Goal: Task Accomplishment & Management: Manage account settings

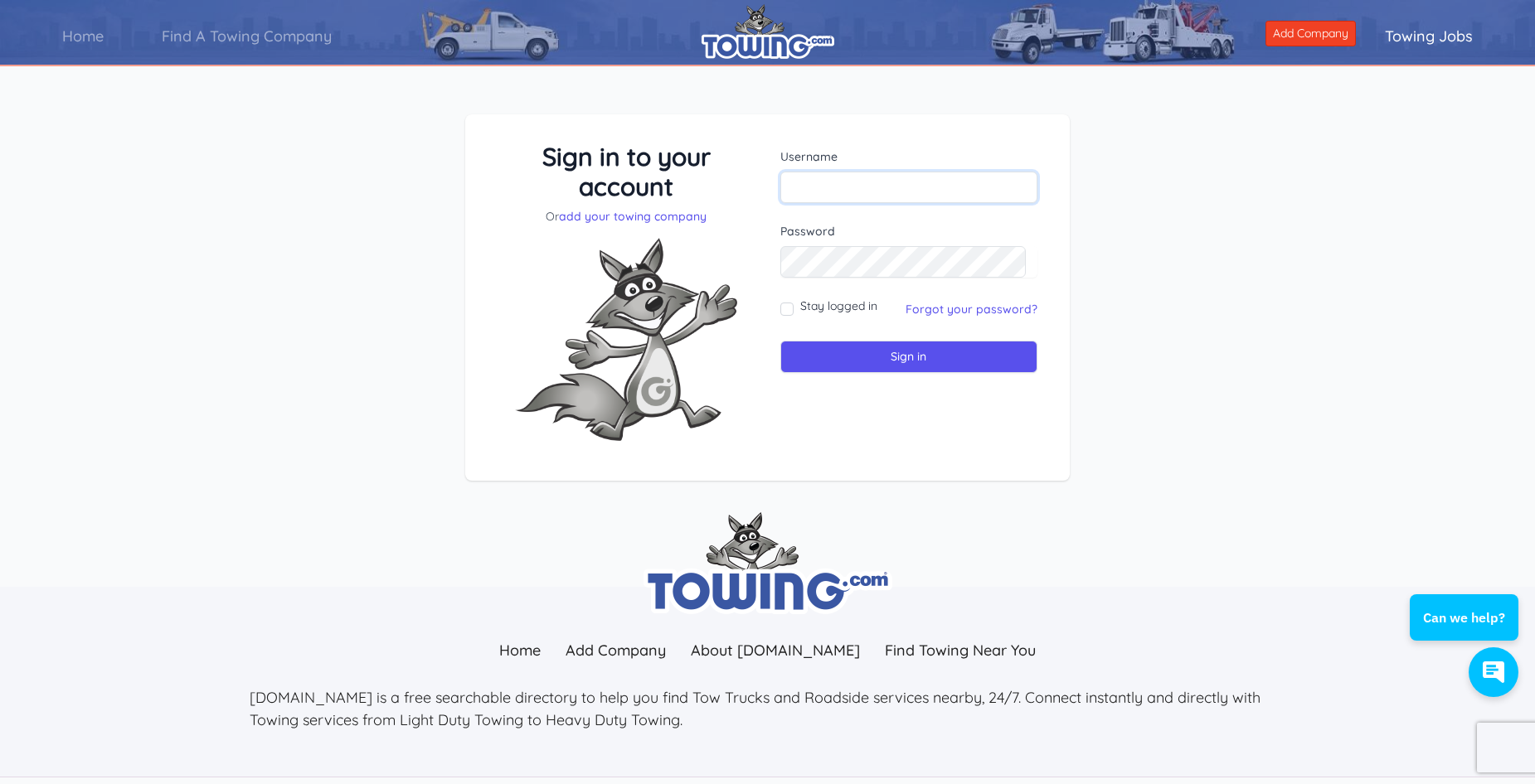
click at [828, 182] on input "text" at bounding box center [910, 188] width 258 height 32
click at [1321, 426] on div "Sign in to your account Or add your towing company Username Sign in" at bounding box center [768, 310] width 1535 height 473
click at [214, 435] on div "Sign in to your account Or add your towing company Username Sign in" at bounding box center [768, 310] width 1535 height 473
click at [844, 189] on input "text" at bounding box center [910, 188] width 258 height 32
paste input "americanrecovery10@gmail.com"
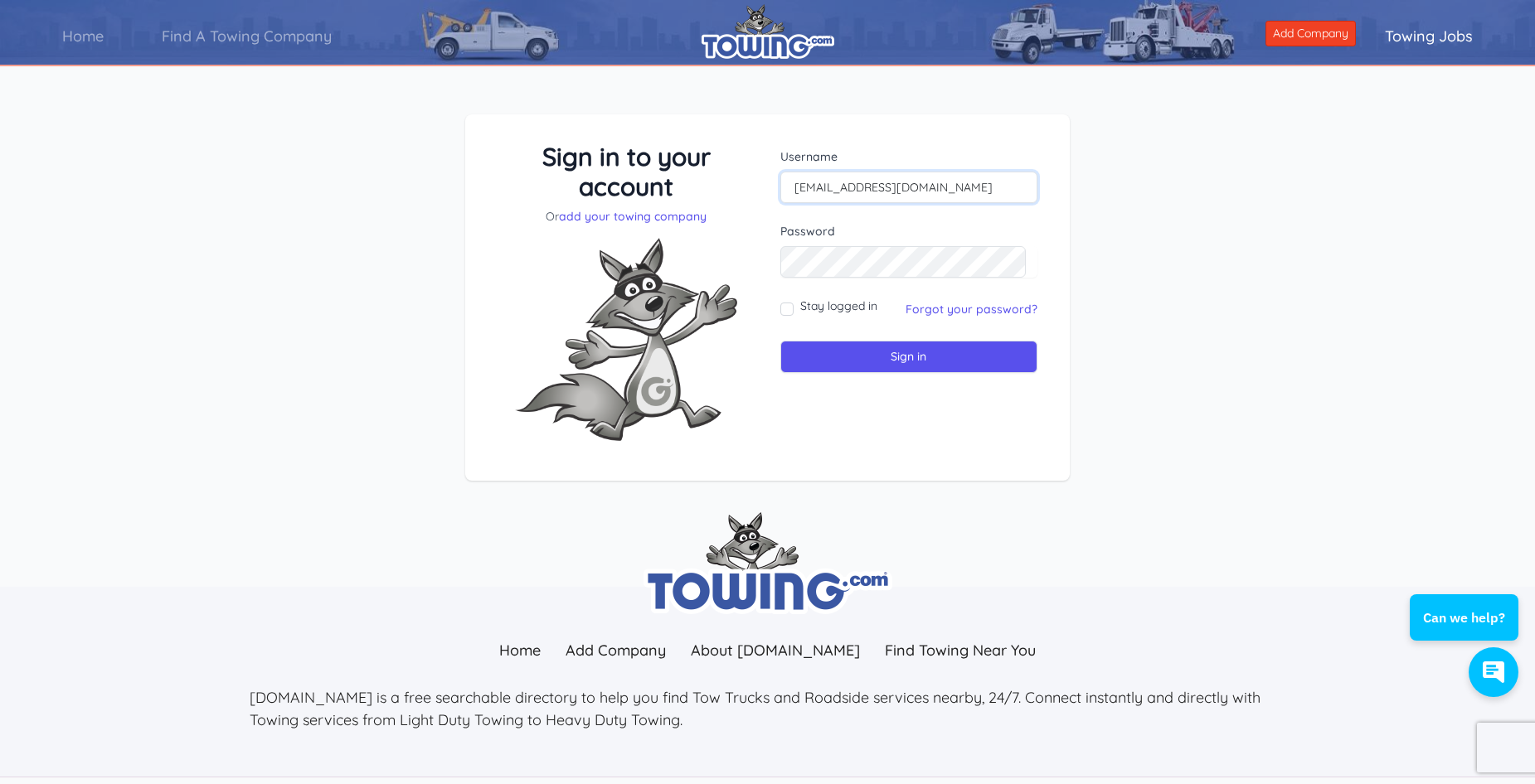
type input "americanrecovery10@gmail.com"
click at [1301, 468] on div "Sign in to your account Or add your towing company Username americanrecovery10@…" at bounding box center [768, 310] width 1535 height 473
click at [793, 306] on input "Stay logged in" at bounding box center [787, 309] width 13 height 13
checkbox input "true"
click at [977, 356] on input "Sign in" at bounding box center [910, 357] width 258 height 33
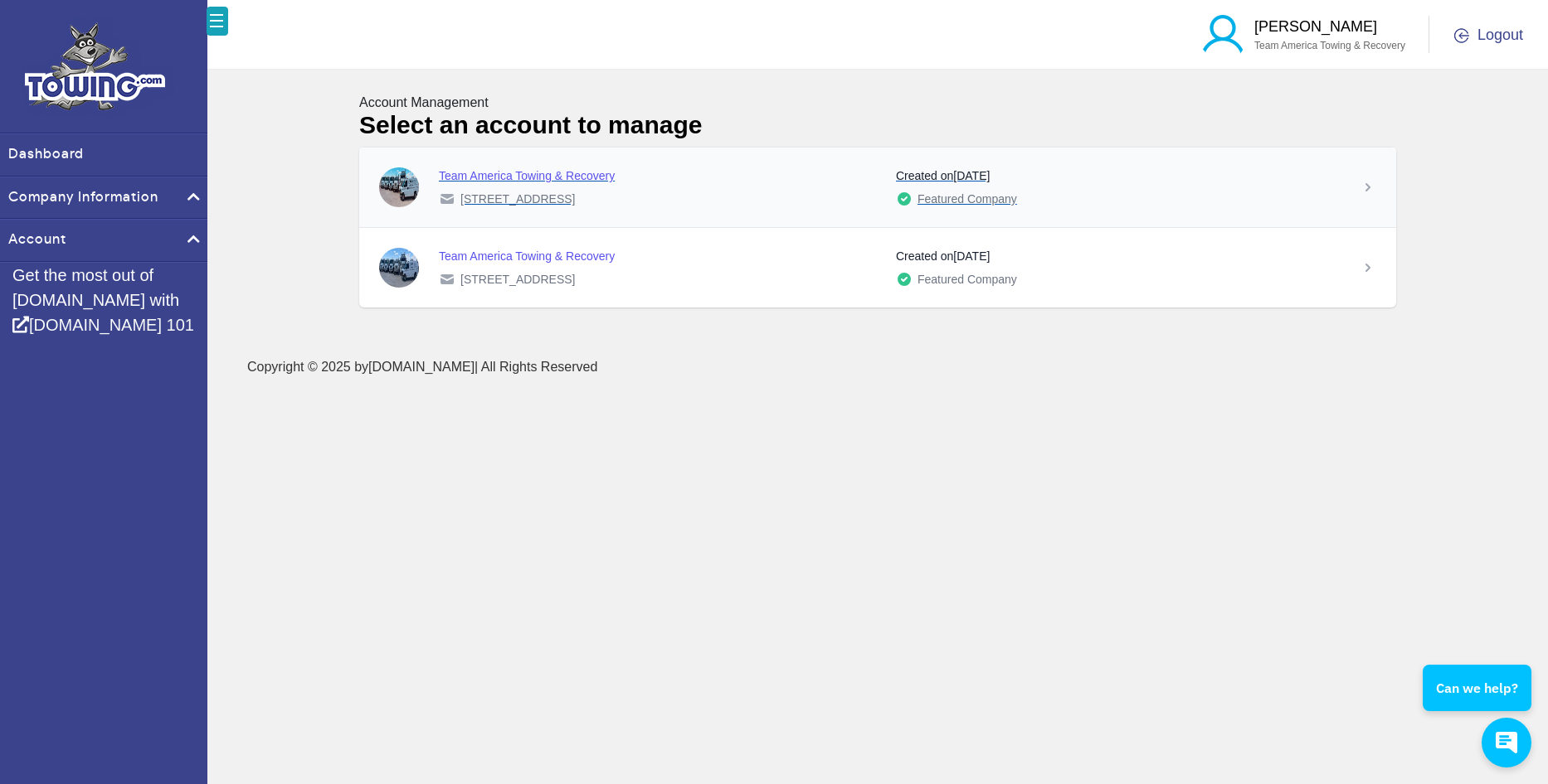
click at [1379, 187] on div "Team America Towing & Recovery 3411 s Boston Monahans, TX 79756 Created on Sept…" at bounding box center [877, 188] width 1037 height 80
click at [507, 174] on div "Team America Towing & Recovery" at bounding box center [661, 176] width 444 height 17
click at [498, 177] on div "Team America Towing & Recovery" at bounding box center [661, 176] width 444 height 17
click at [475, 179] on div "Team America Towing & Recovery" at bounding box center [661, 176] width 444 height 17
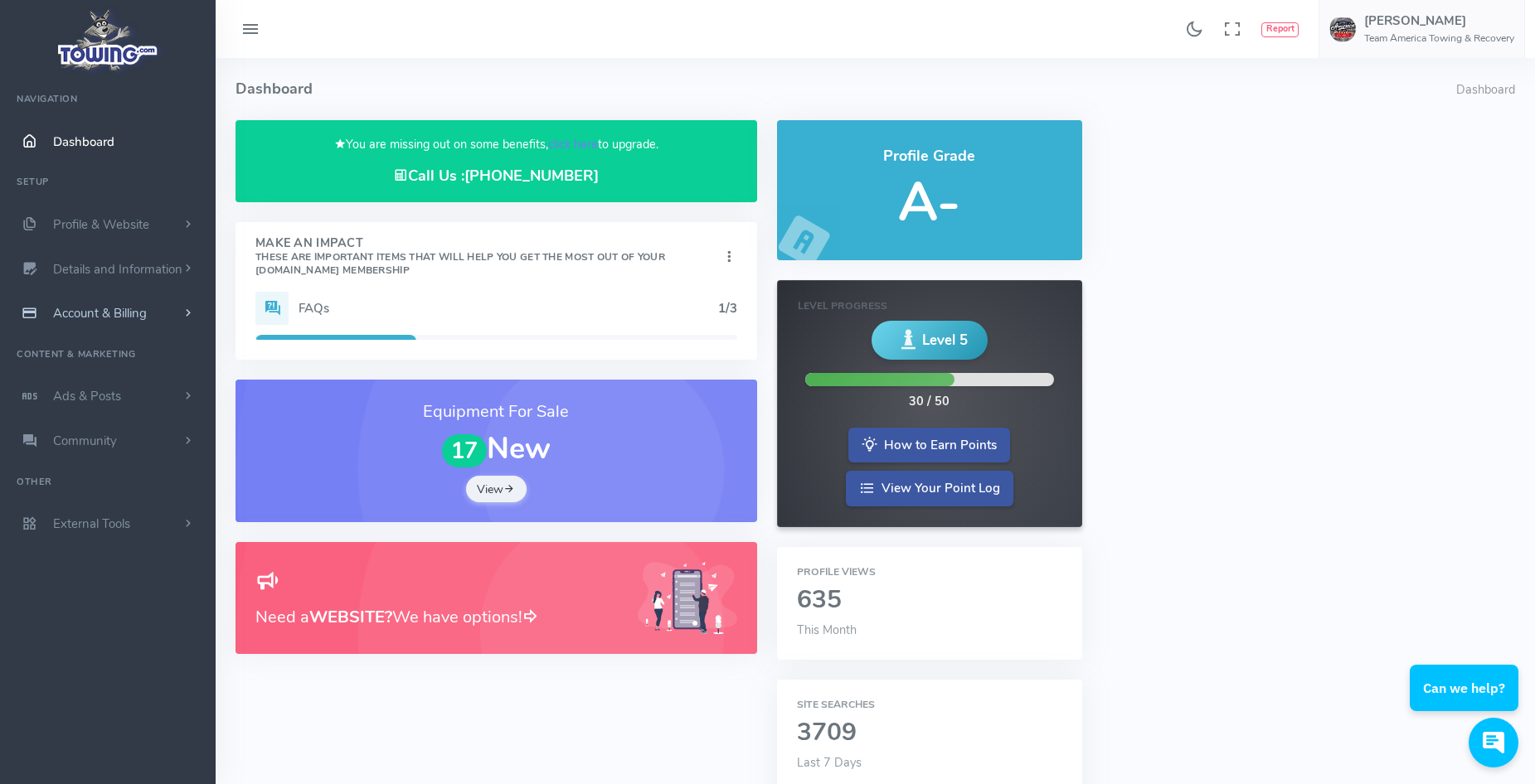
click at [73, 319] on span "Account & Billing" at bounding box center [99, 313] width 94 height 17
click at [81, 346] on link "Update Payment" at bounding box center [128, 346] width 174 height 33
click at [112, 344] on link "Update Payment" at bounding box center [128, 346] width 174 height 33
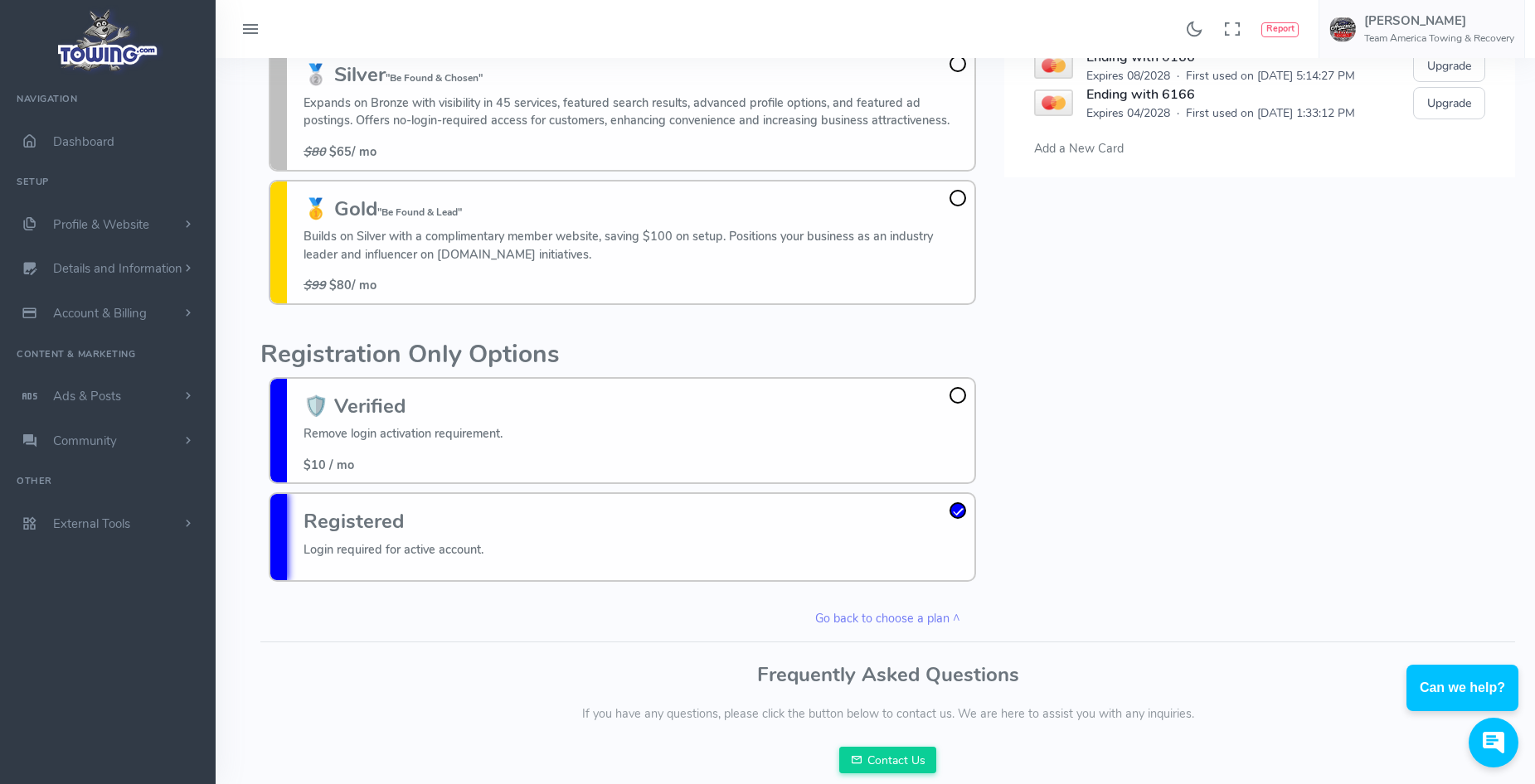
scroll to position [333, 0]
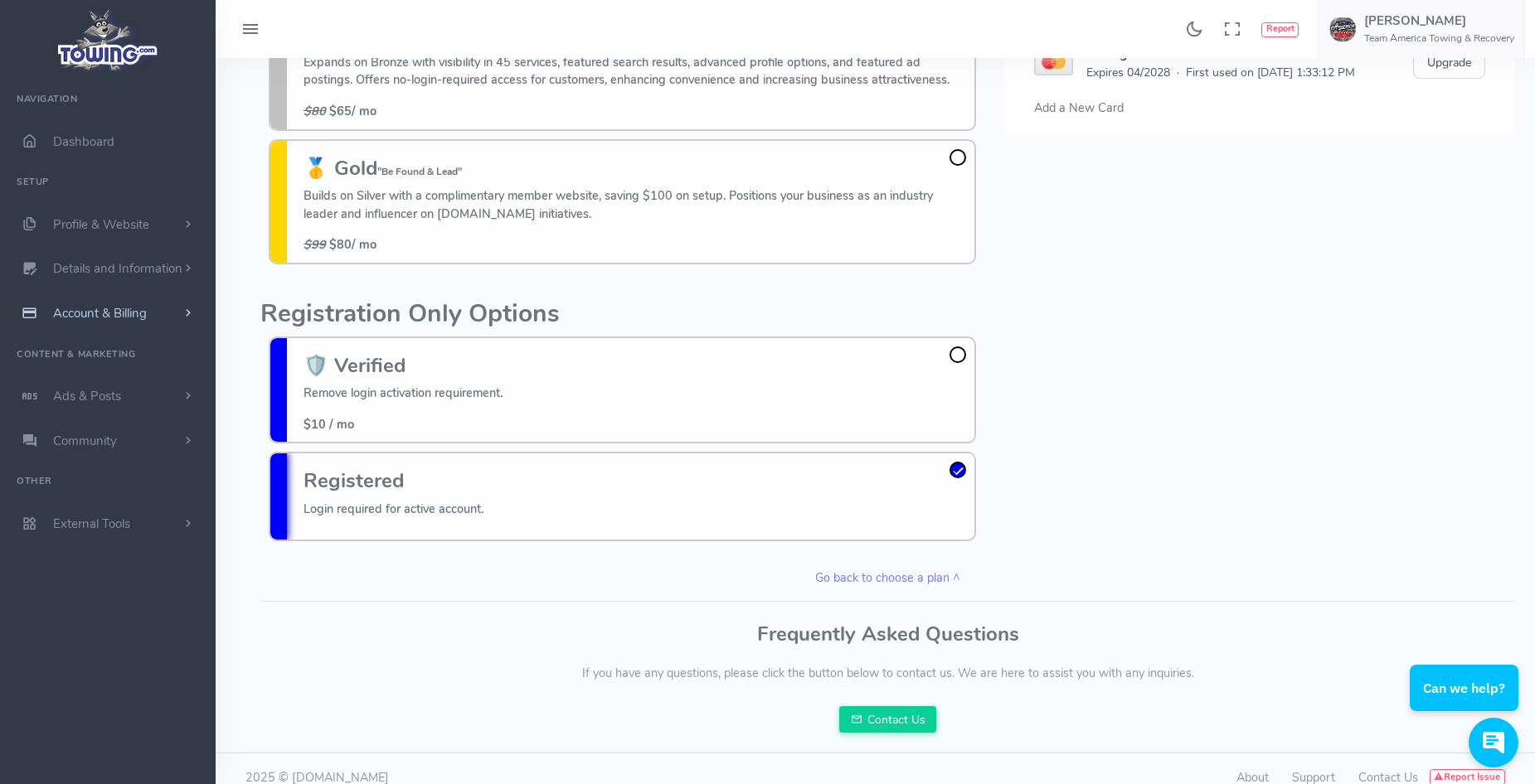
click at [133, 318] on span "Account & Billing" at bounding box center [99, 313] width 94 height 17
click at [112, 351] on link "Update Payment" at bounding box center [128, 346] width 174 height 33
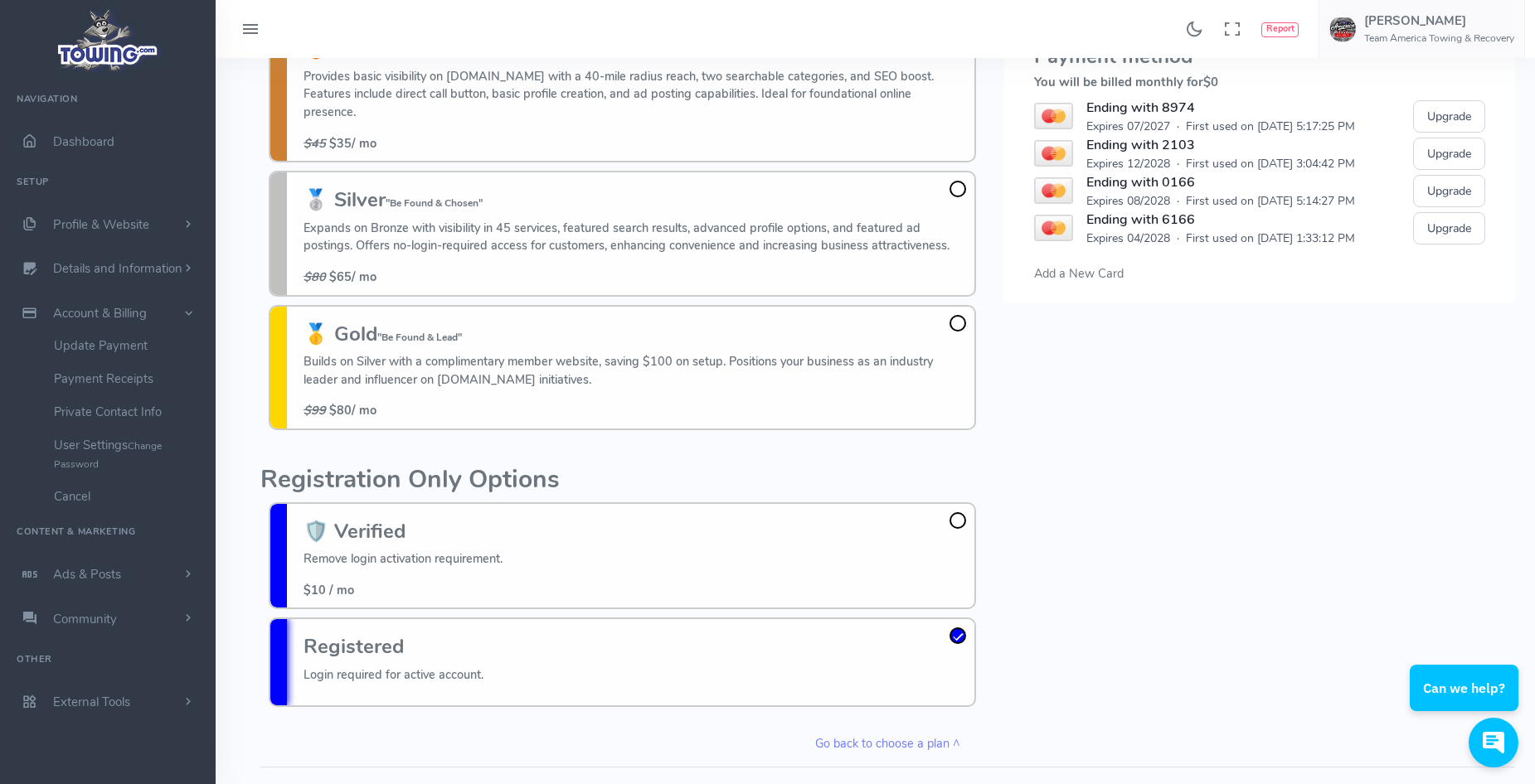
scroll to position [0, 0]
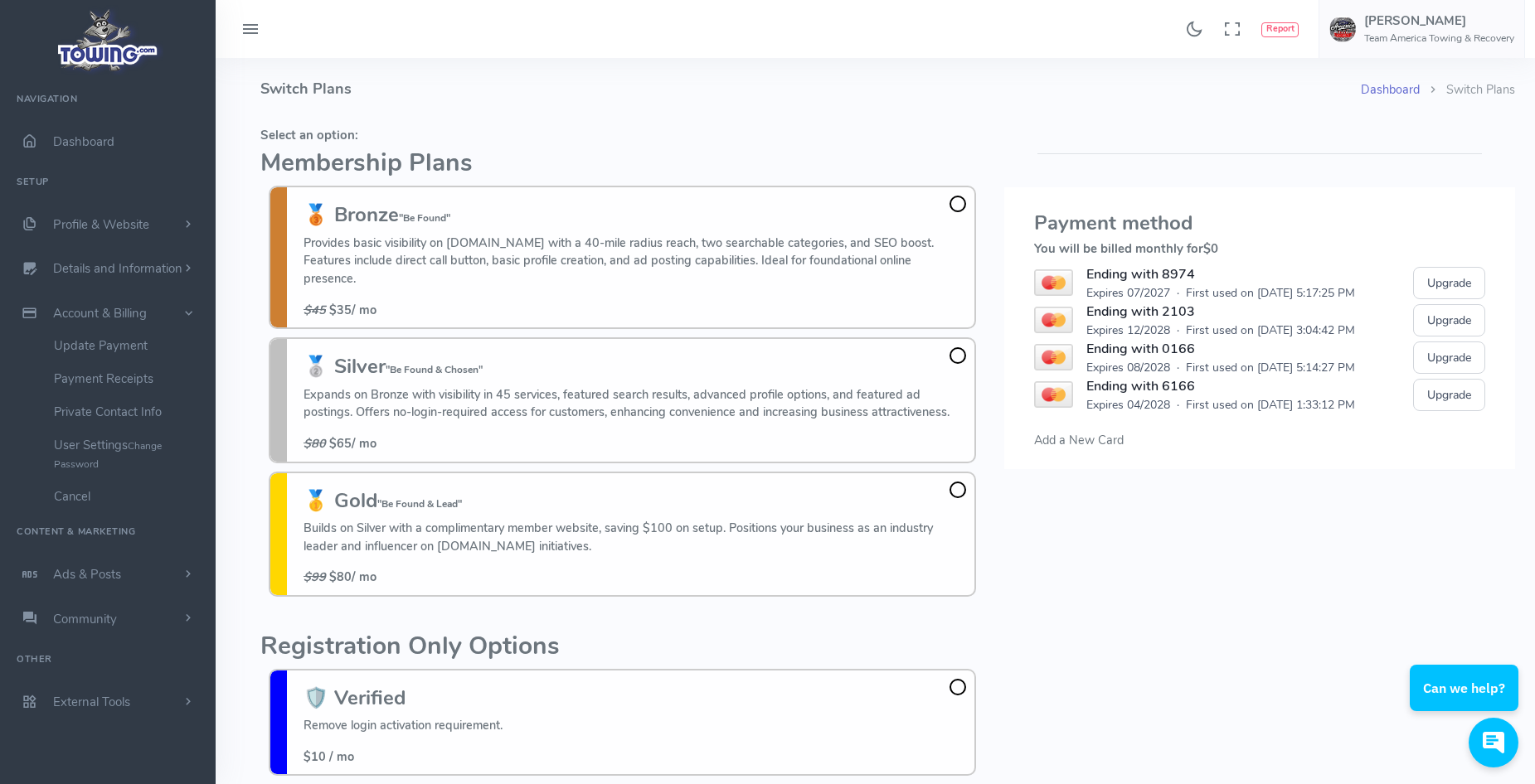
click at [1393, 97] on link "Dashboard" at bounding box center [1390, 89] width 59 height 17
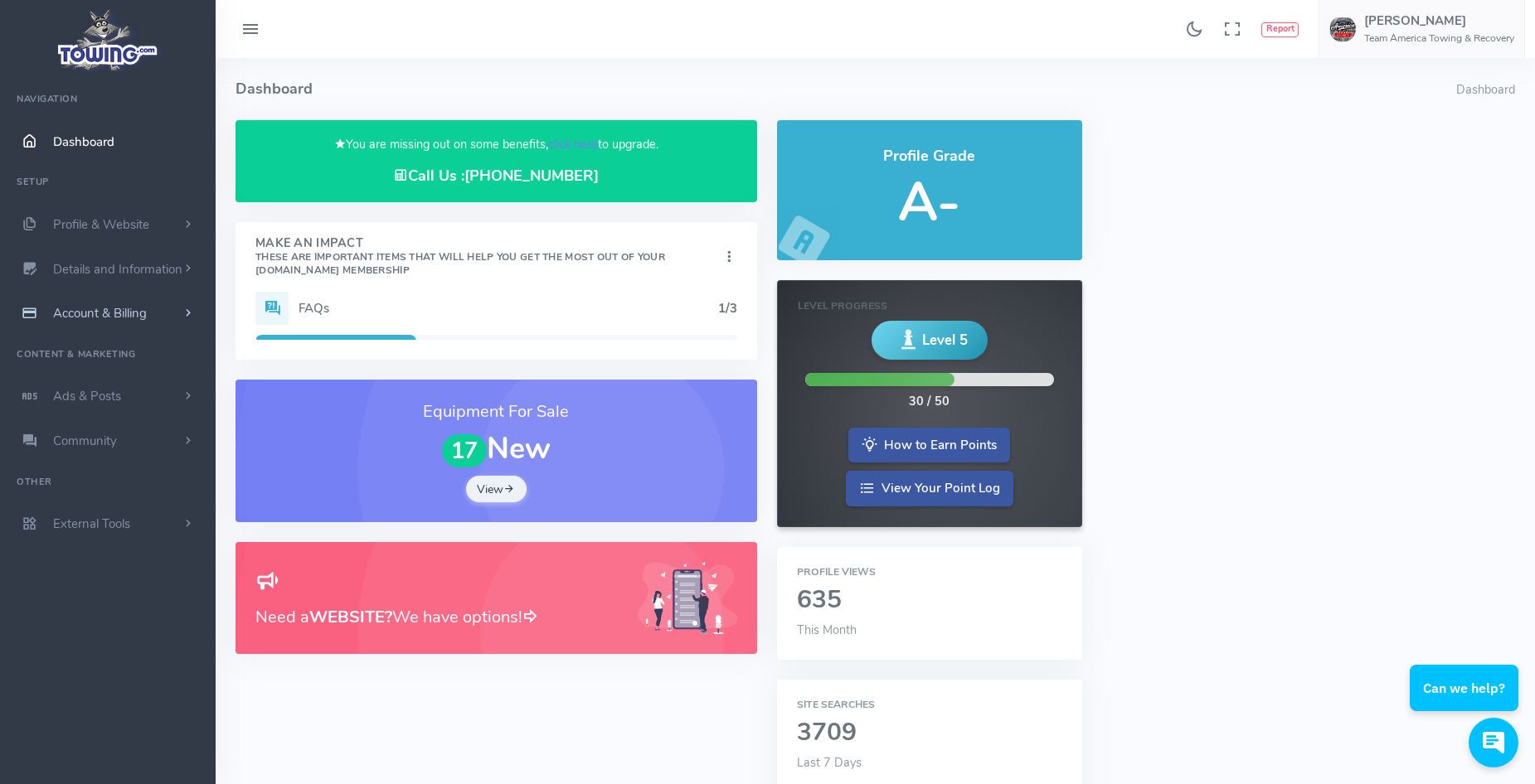
click at [124, 310] on span "Account & Billing" at bounding box center [99, 313] width 94 height 17
click at [87, 346] on link "Update Payment" at bounding box center [128, 346] width 174 height 33
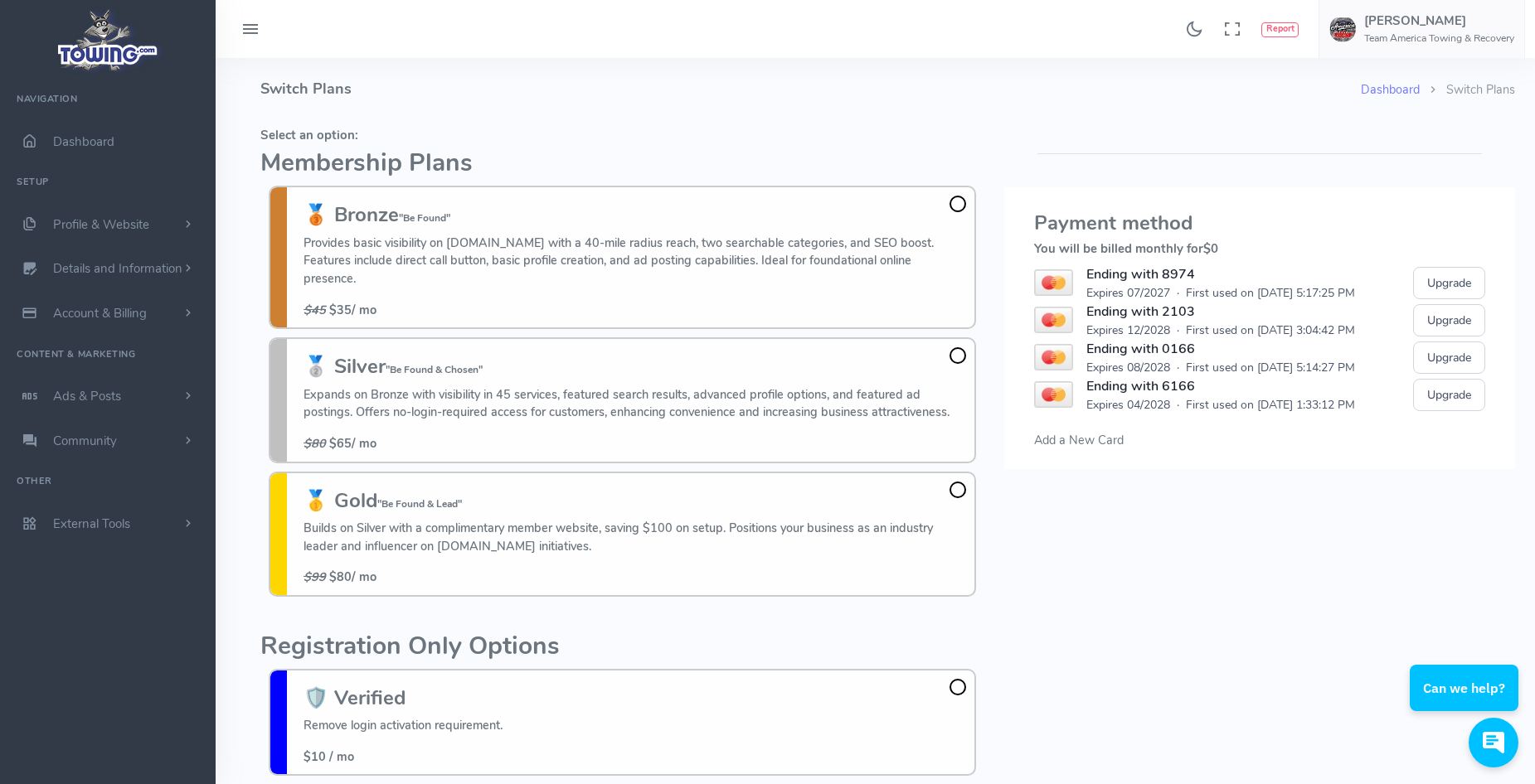
click at [1076, 443] on span "Add a New Card" at bounding box center [1079, 440] width 89 height 17
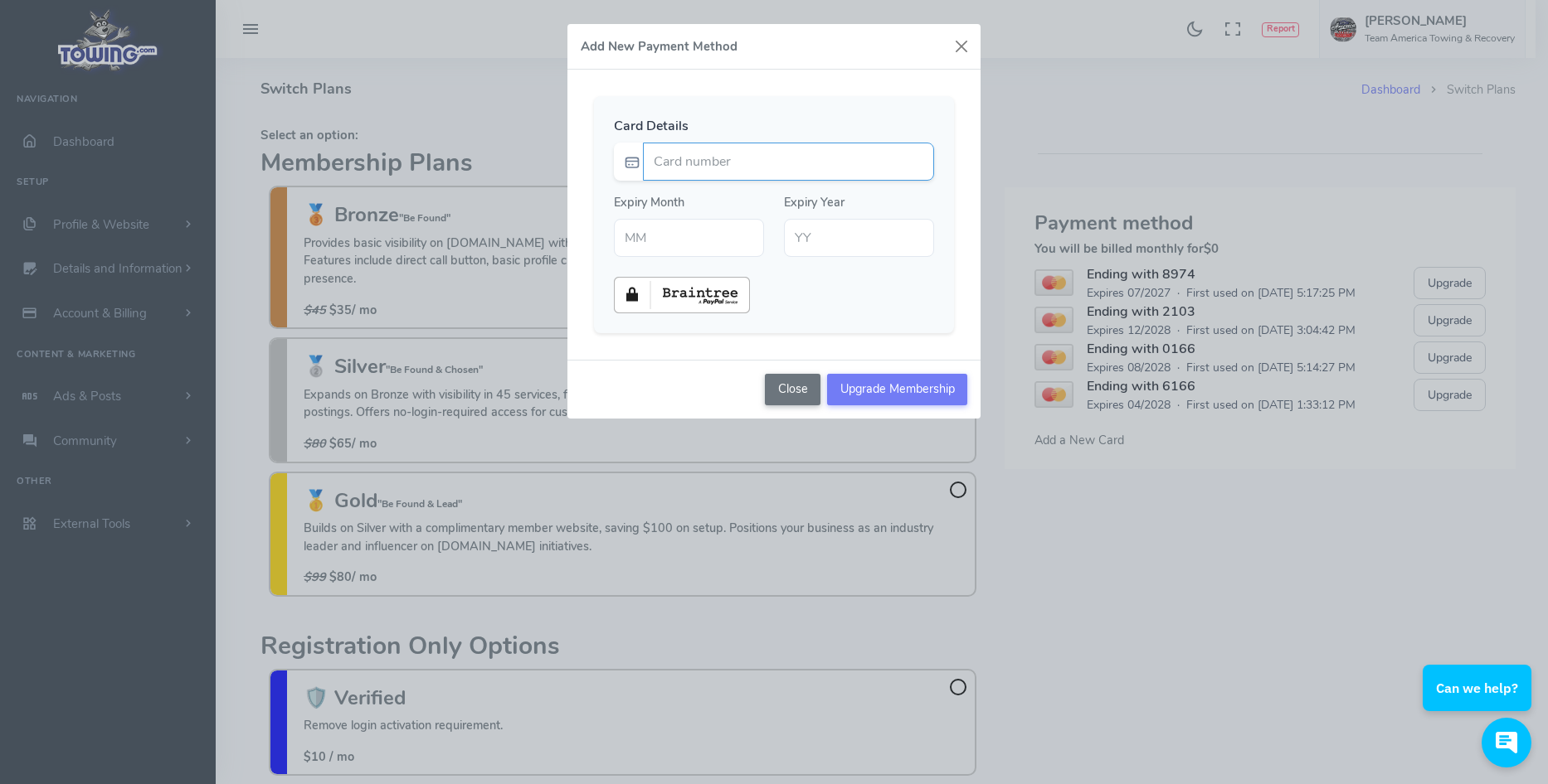
click at [688, 158] on input "Card number" at bounding box center [788, 162] width 291 height 38
type input "5159420155915778"
click at [654, 240] on input "text" at bounding box center [689, 238] width 151 height 38
type input "09"
click at [807, 238] on input "text" at bounding box center [859, 238] width 151 height 38
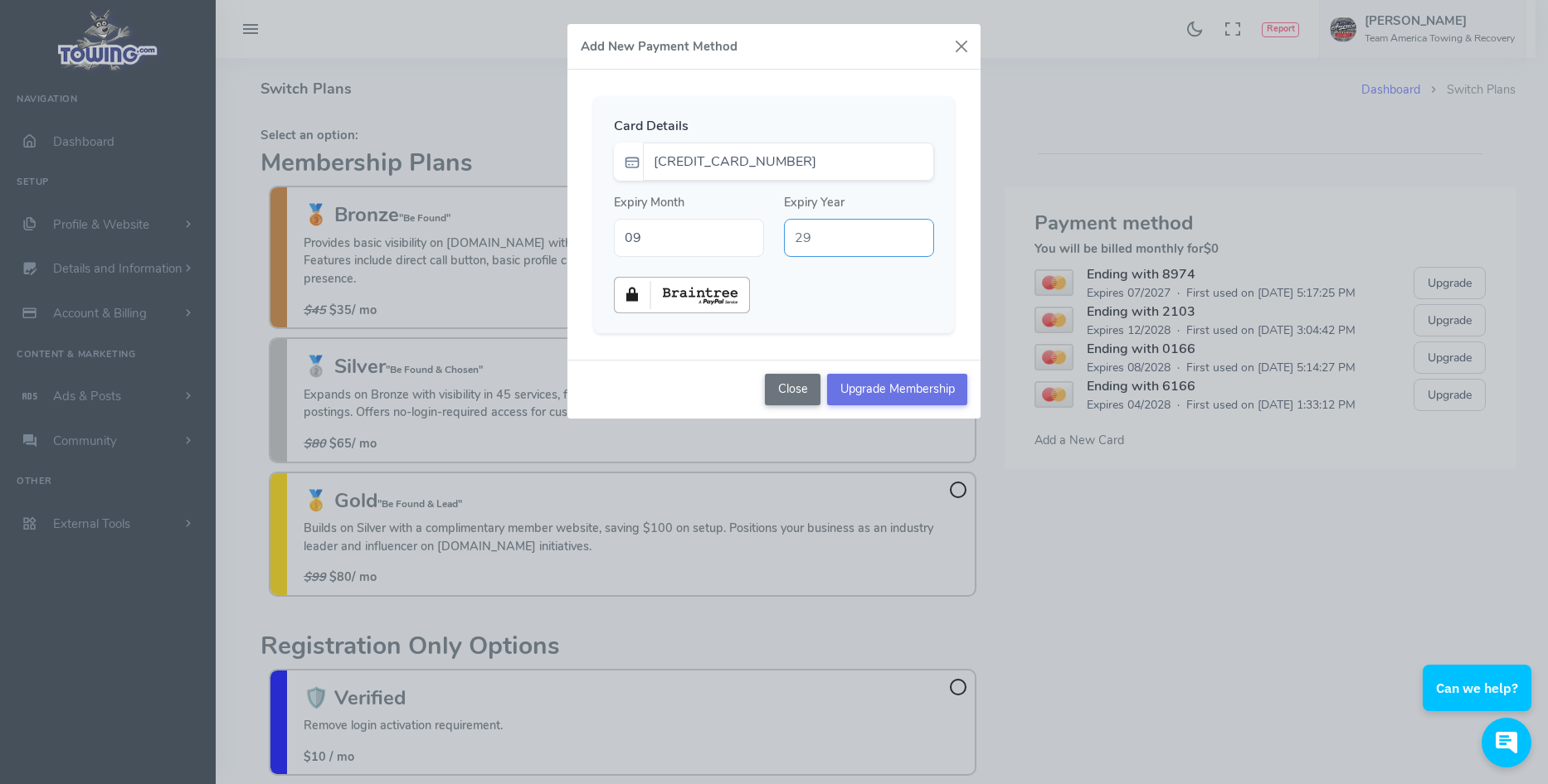
type input "29"
click at [906, 388] on input "Upgrade Membership" at bounding box center [897, 390] width 140 height 32
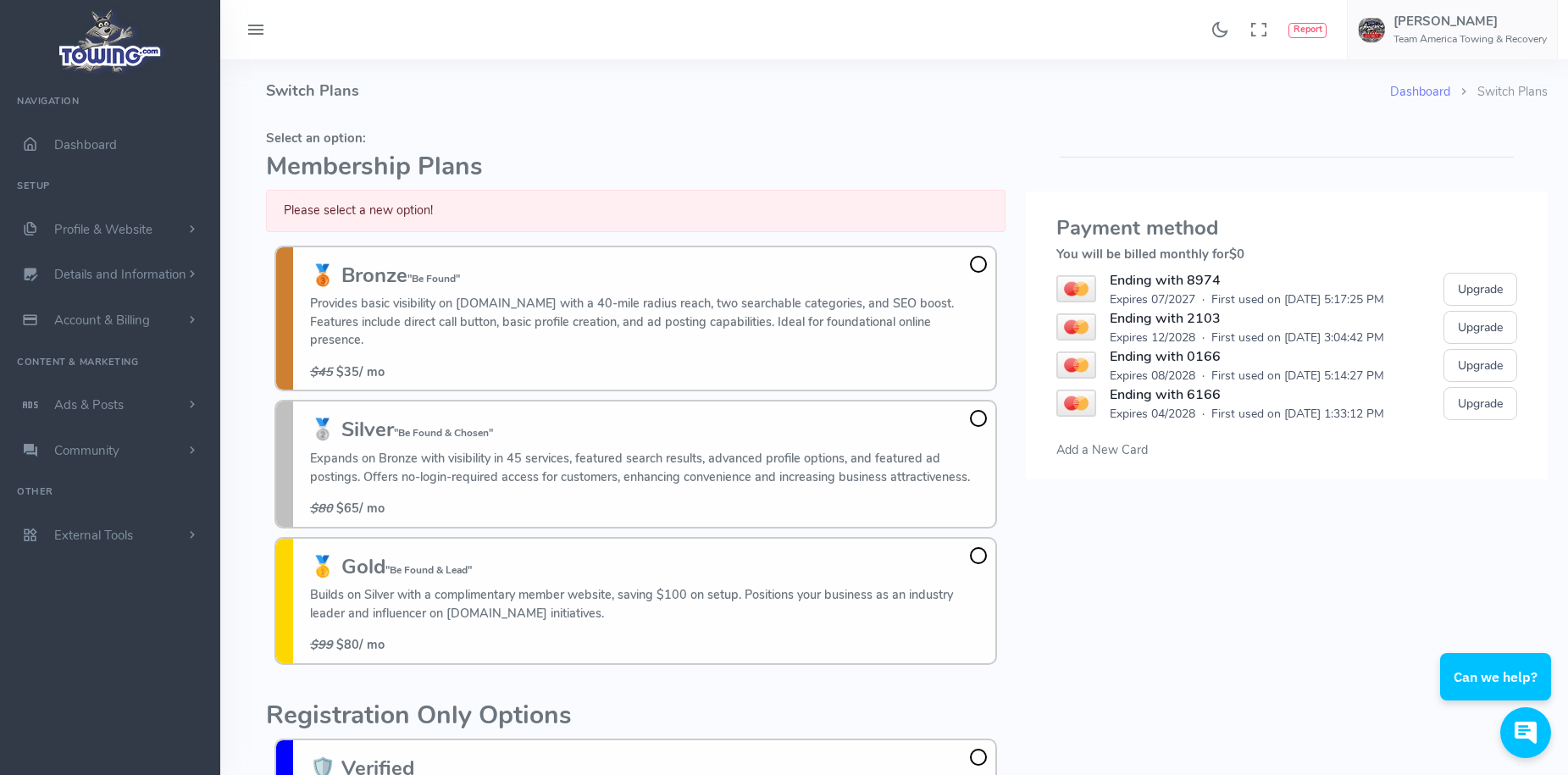
click at [980, 410] on span at bounding box center [979, 418] width 17 height 17
click at [0, 0] on input "🥈 Silver "Be Found & Chosen" Expands on Bronze with visibility in 45 services, …" at bounding box center [0, 0] width 0 height 0
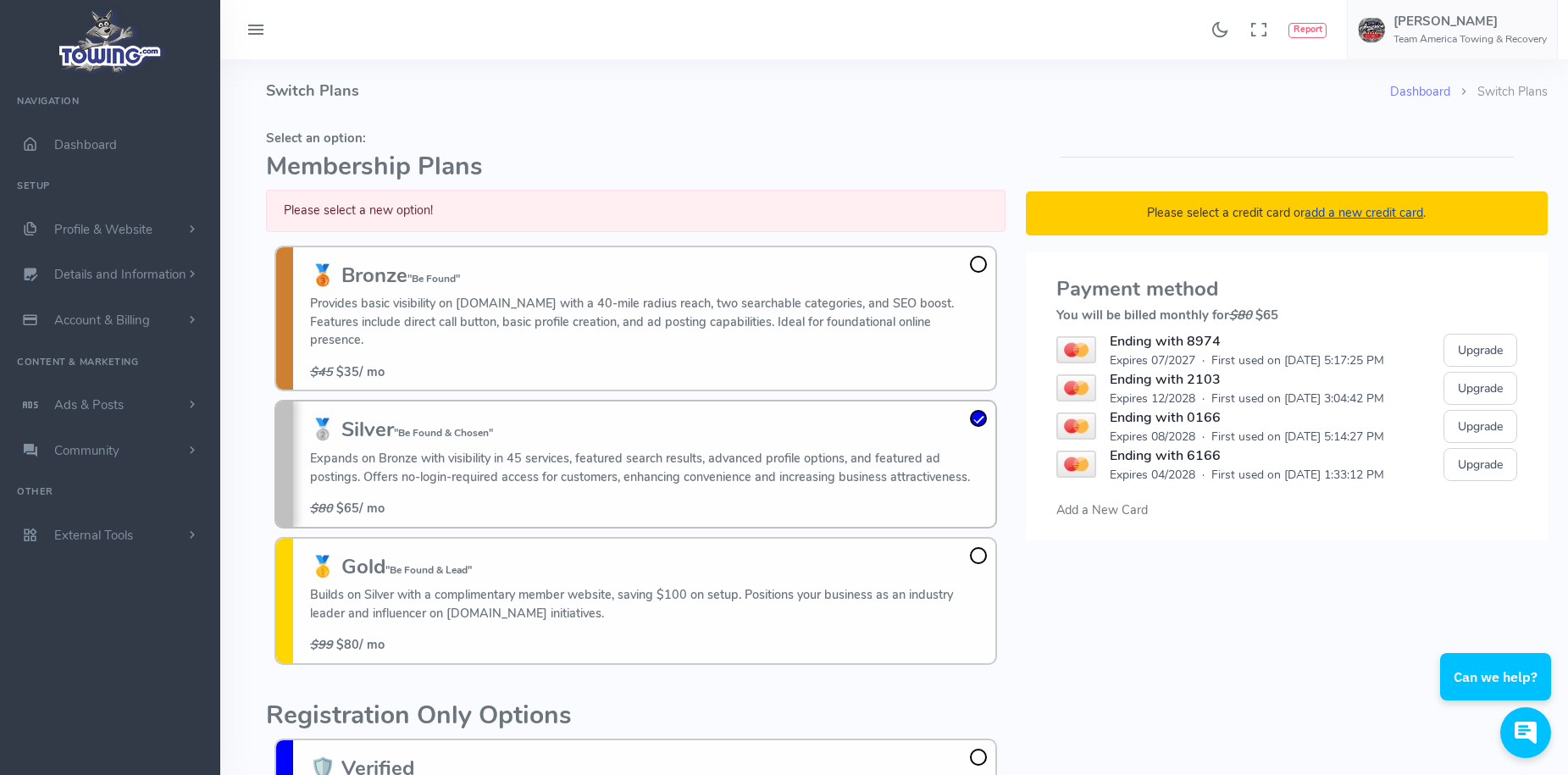
click at [1364, 210] on link "add a new credit card" at bounding box center [1364, 212] width 119 height 17
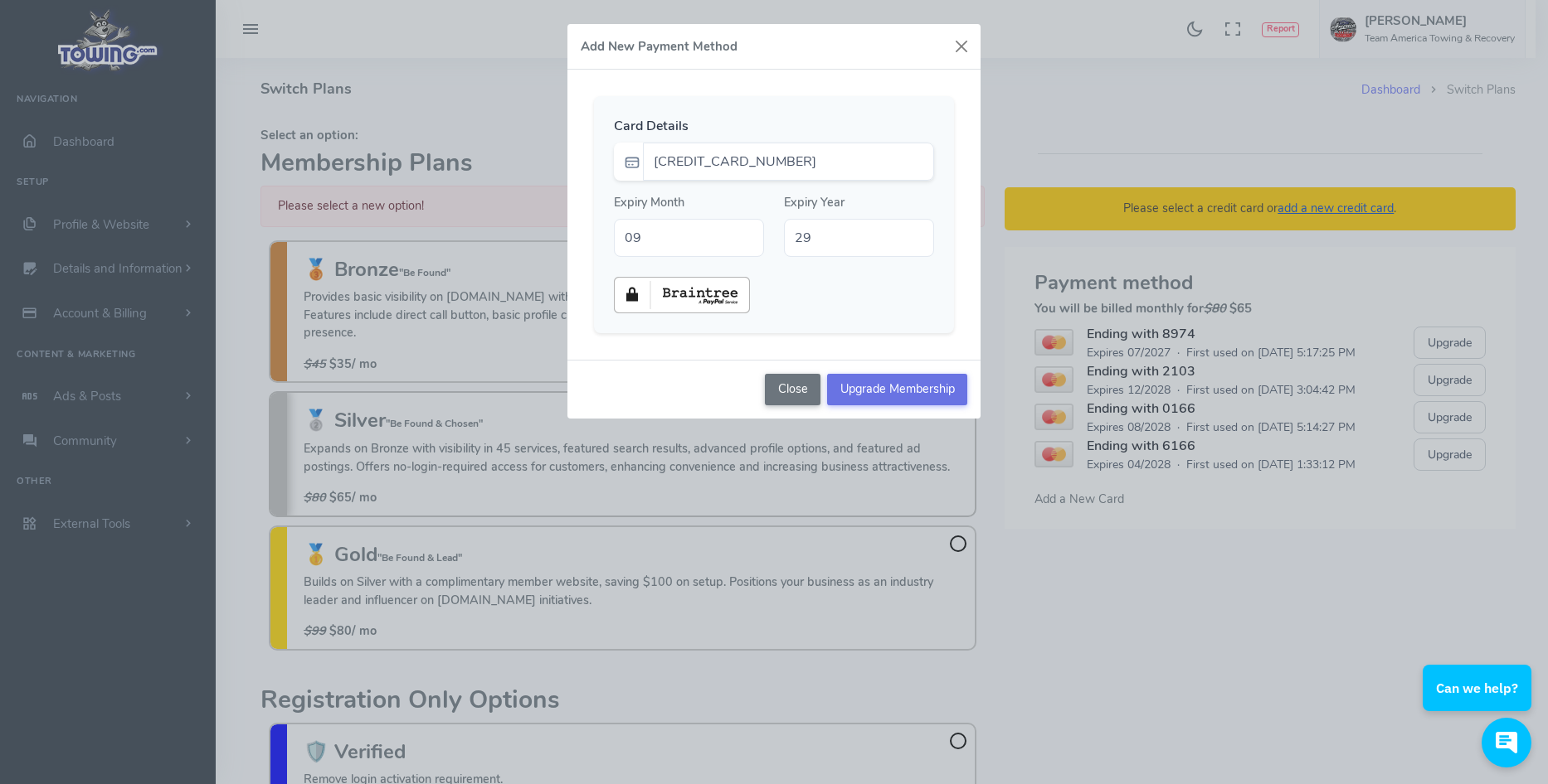
click at [912, 390] on input "Upgrade Membership" at bounding box center [897, 390] width 140 height 32
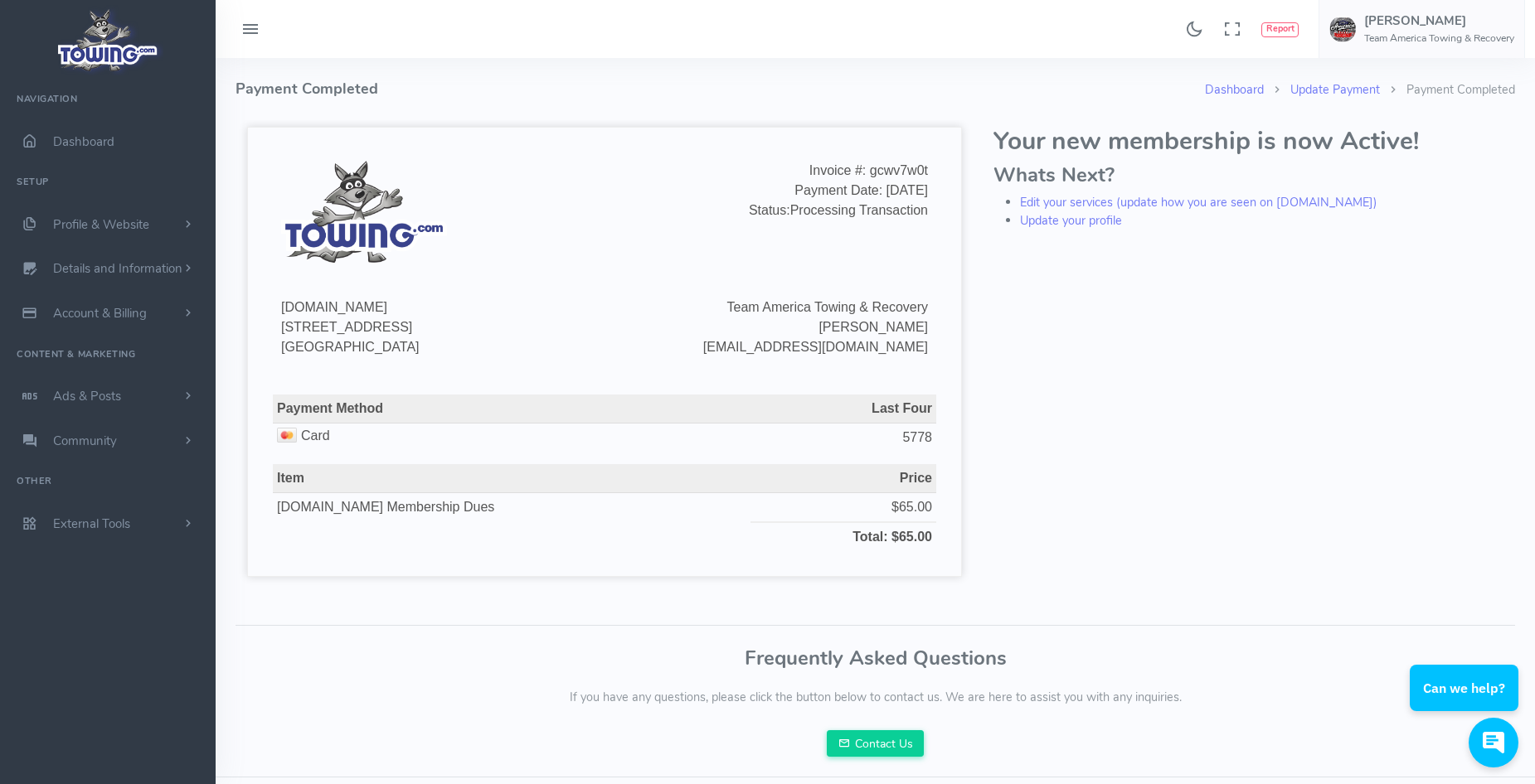
click at [256, 26] on icon at bounding box center [250, 30] width 20 height 27
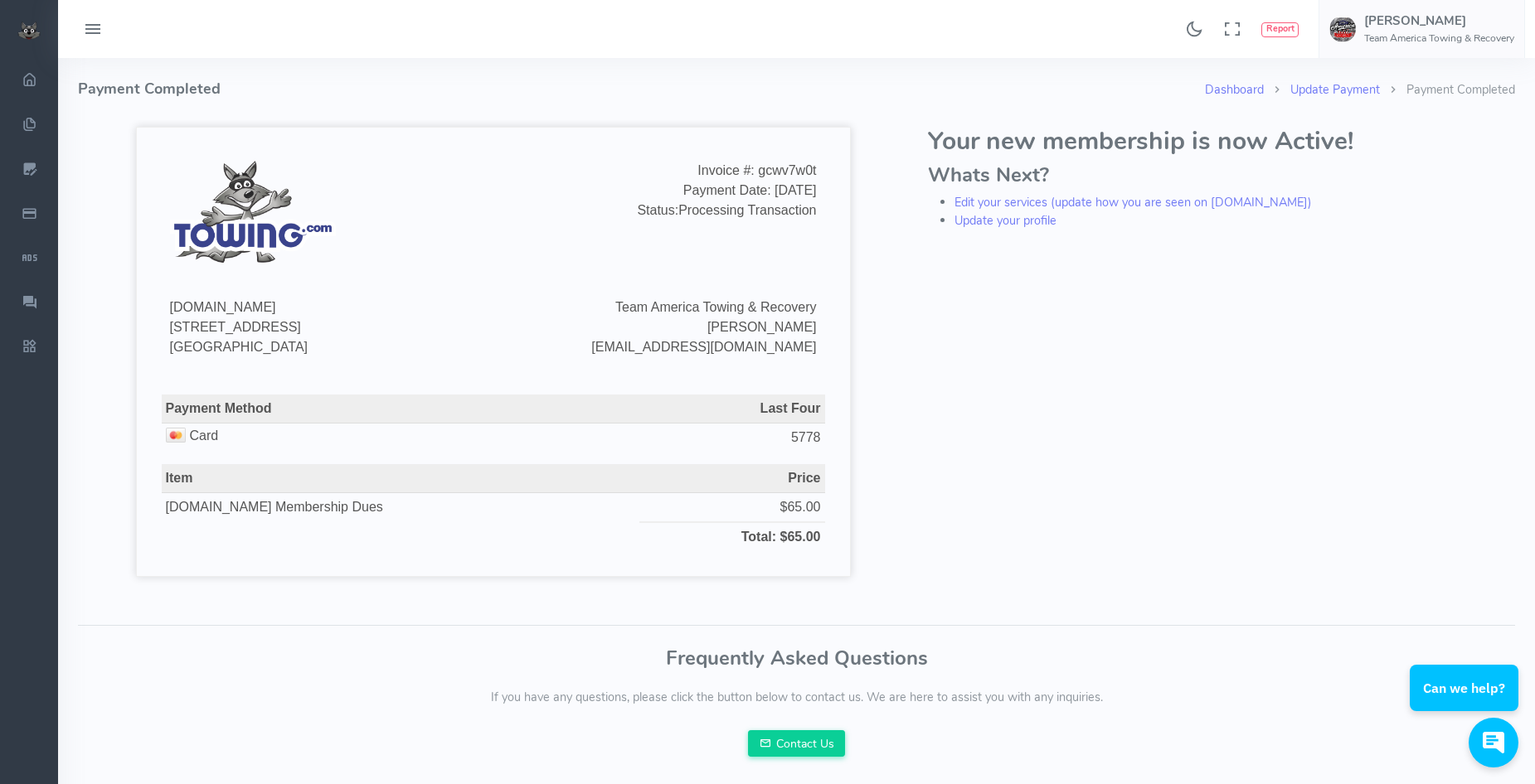
click at [95, 29] on icon at bounding box center [92, 30] width 20 height 27
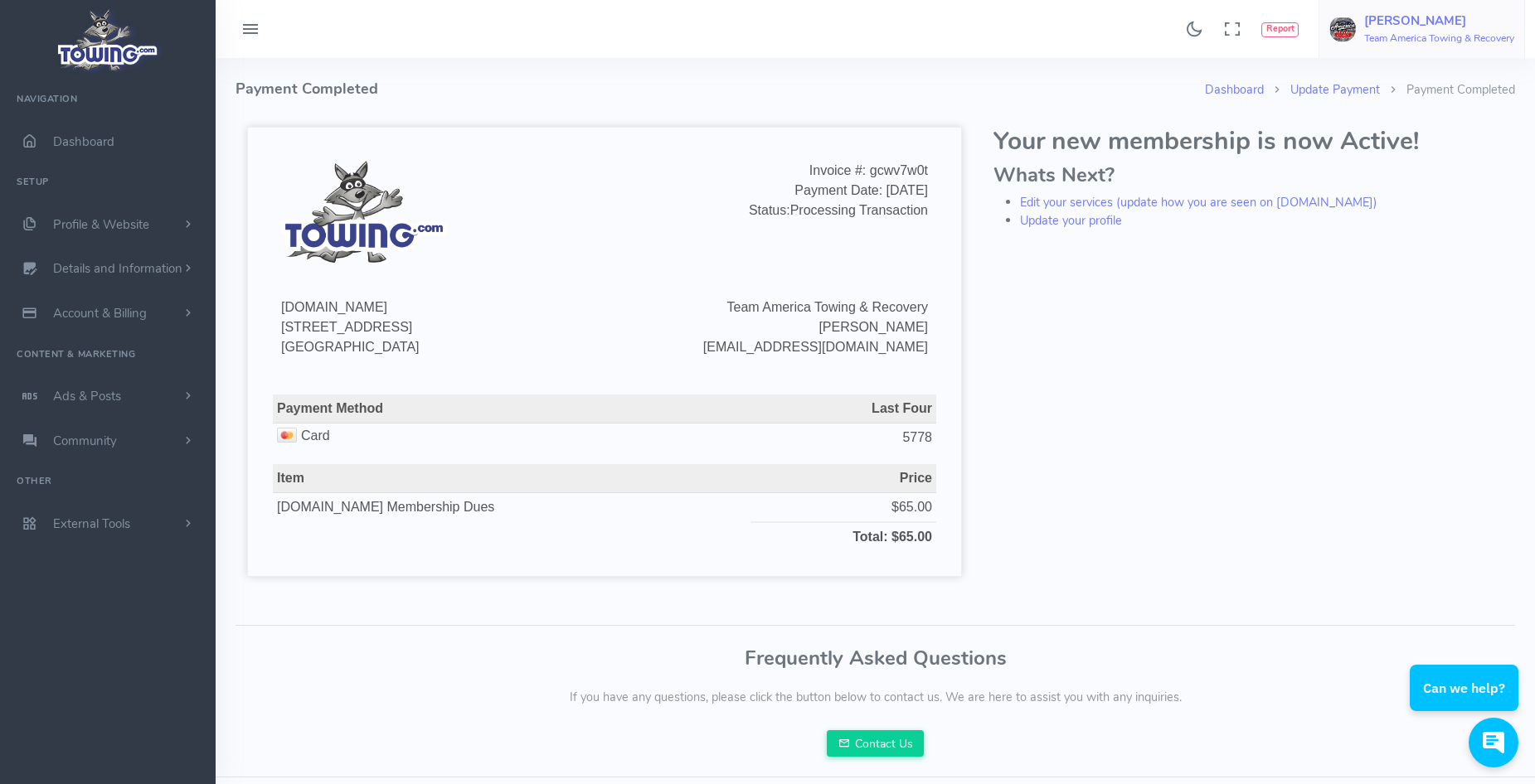
click at [1374, 27] on h5 "[PERSON_NAME]" at bounding box center [1439, 20] width 151 height 13
click at [1439, 155] on span "Switch Companies" at bounding box center [1451, 159] width 99 height 17
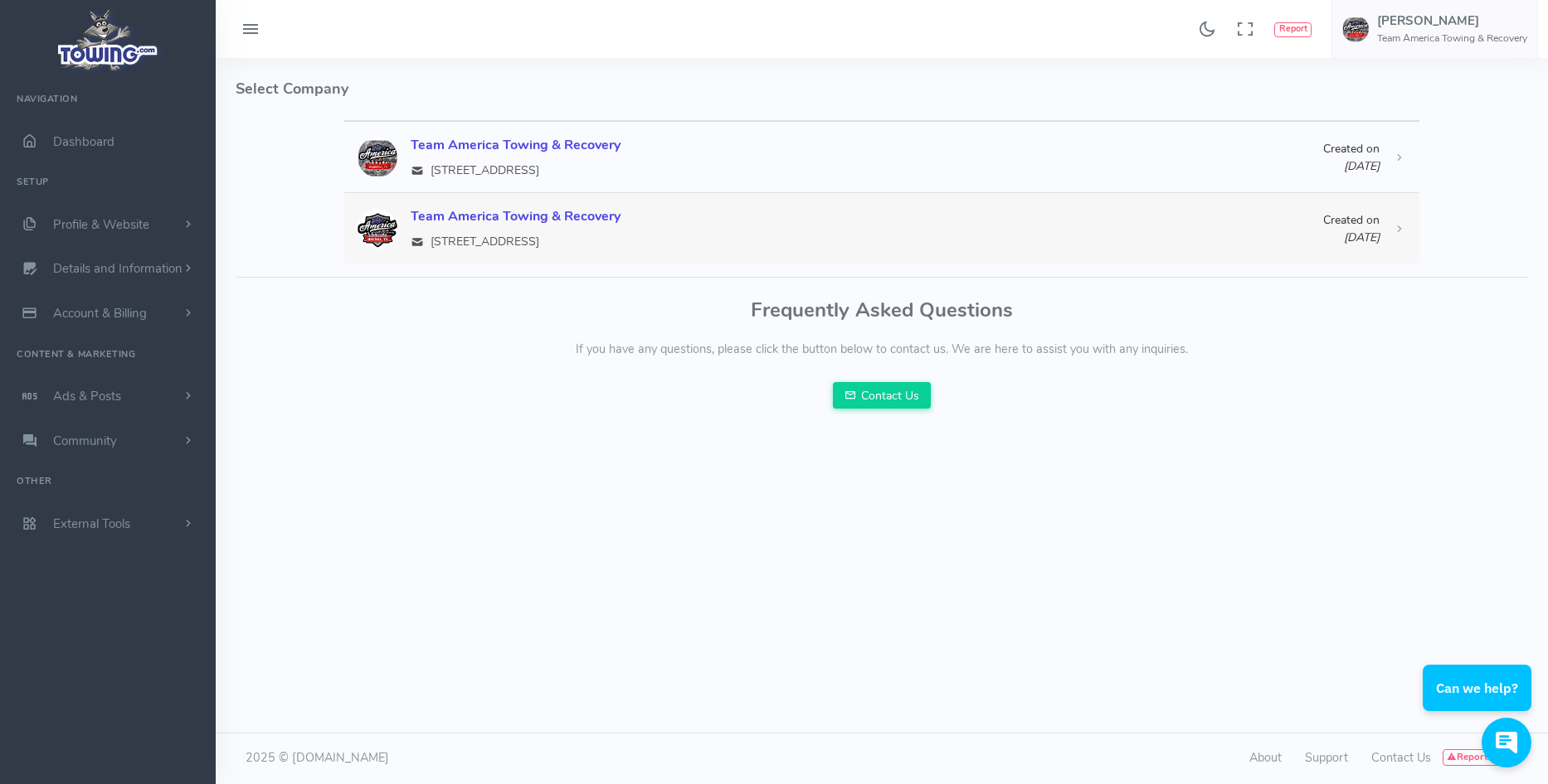
click at [1323, 228] on div "Created on [DATE]" at bounding box center [1351, 229] width 57 height 34
click at [560, 217] on div "Team America Towing & Recovery" at bounding box center [867, 216] width 912 height 20
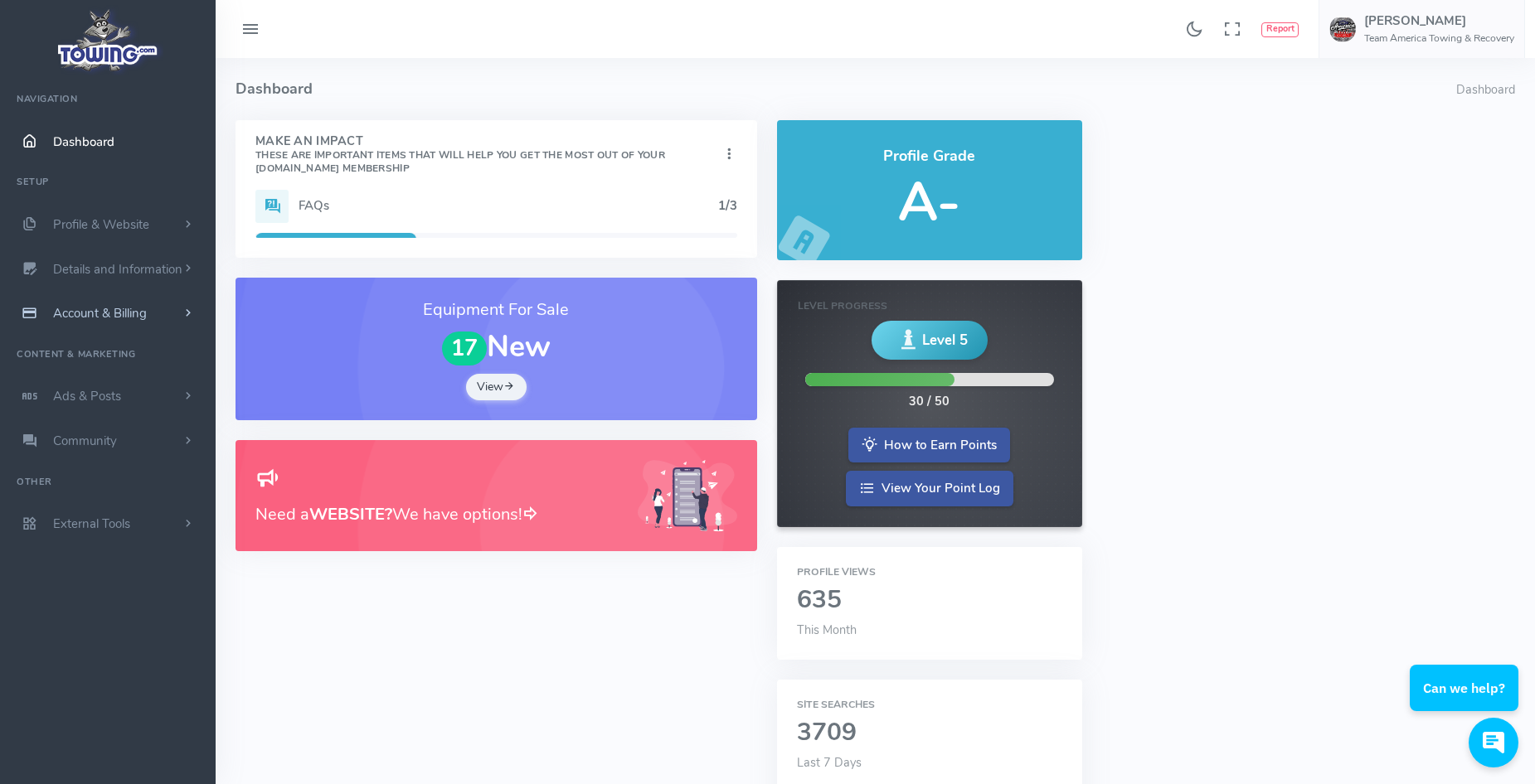
click at [82, 319] on span "Account & Billing" at bounding box center [99, 313] width 94 height 17
click at [103, 345] on link "Update Payment" at bounding box center [128, 346] width 174 height 33
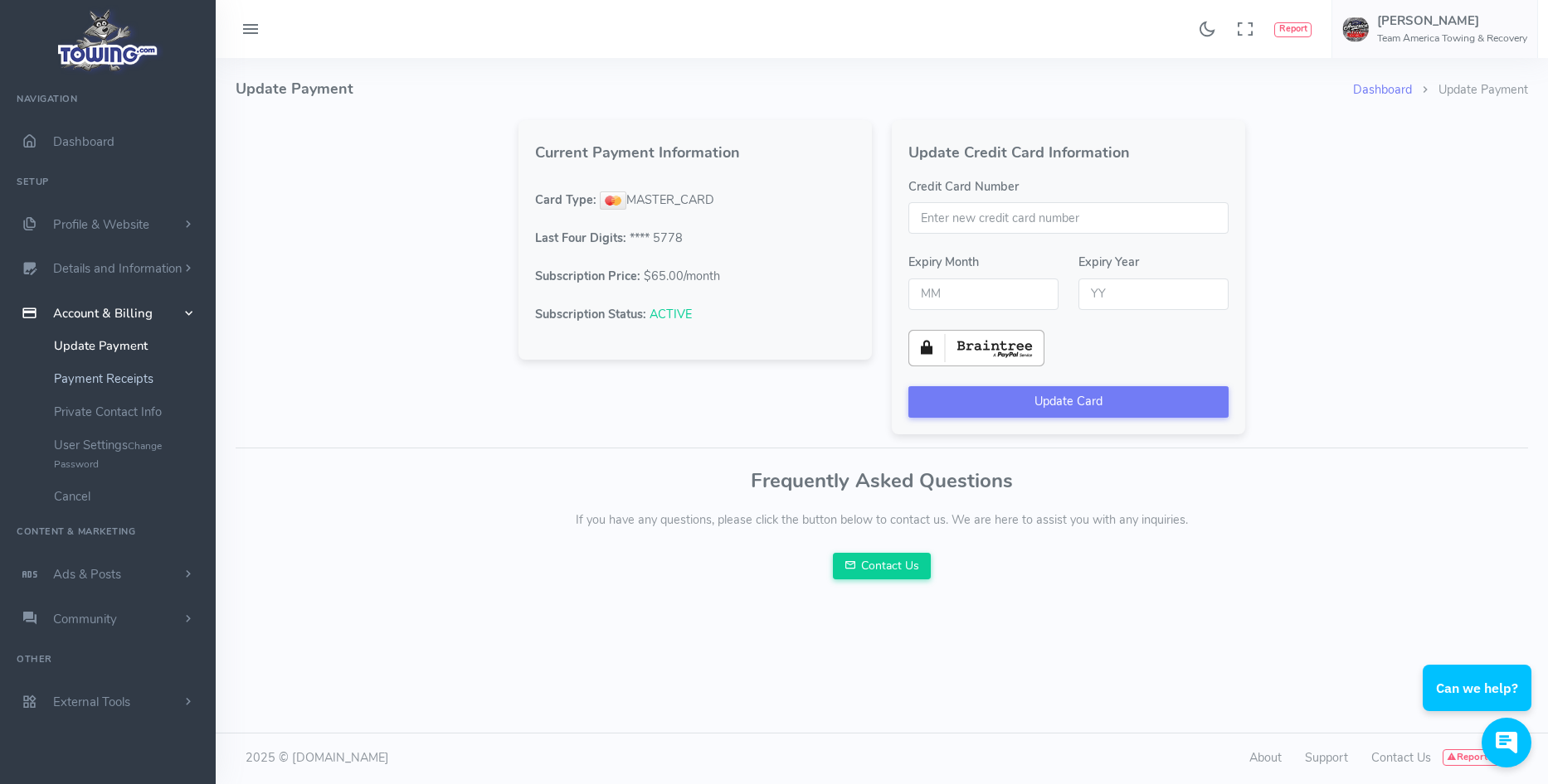
click at [89, 382] on link "Payment Receipts" at bounding box center [128, 379] width 174 height 33
click at [89, 381] on link "Payment Receipts" at bounding box center [128, 379] width 174 height 33
click at [125, 379] on link "Payment Receipts" at bounding box center [128, 379] width 174 height 33
click at [72, 385] on link "Payment Receipts" at bounding box center [128, 379] width 174 height 33
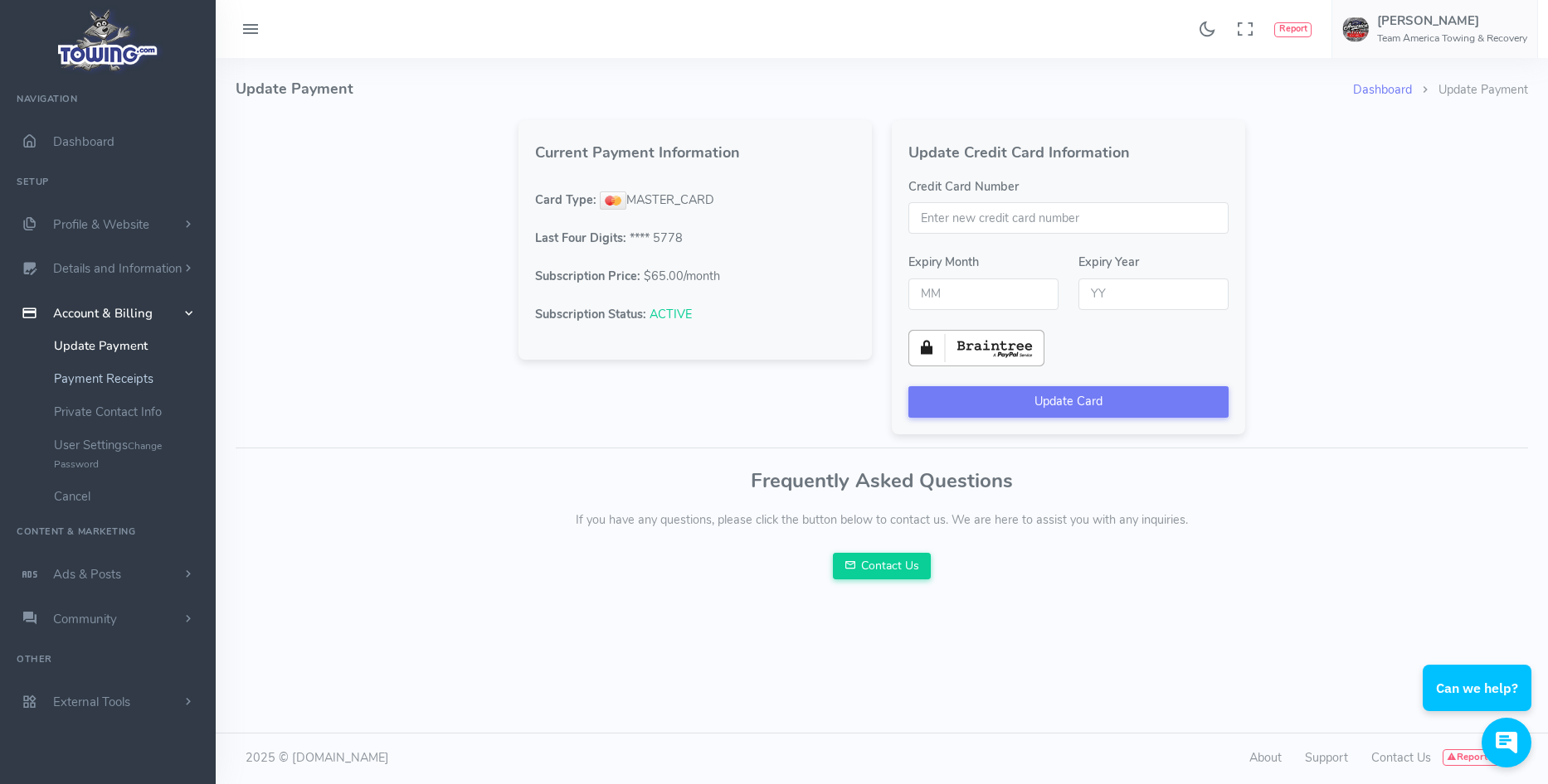
click at [72, 385] on link "Payment Receipts" at bounding box center [128, 379] width 174 height 33
click at [190, 701] on span "scrollable content" at bounding box center [189, 702] width 15 height 17
click at [193, 440] on span "scrollable content" at bounding box center [189, 441] width 15 height 17
click at [190, 398] on span "scrollable content" at bounding box center [189, 397] width 15 height 17
click at [190, 268] on span "scrollable content" at bounding box center [189, 268] width 15 height 17
